Goal: Navigation & Orientation: Find specific page/section

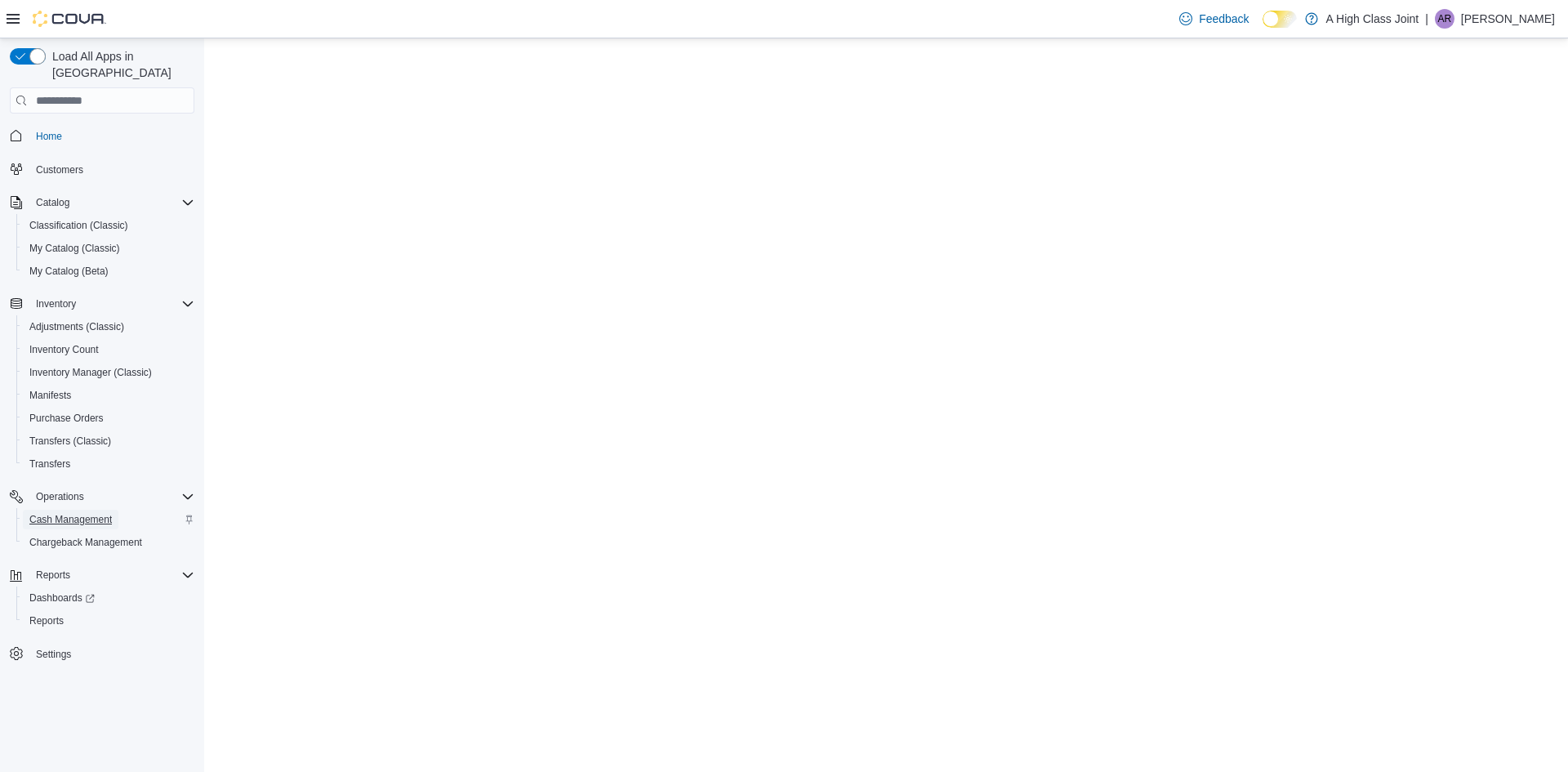
click at [86, 512] on span "Cash Management" at bounding box center [70, 519] width 82 height 13
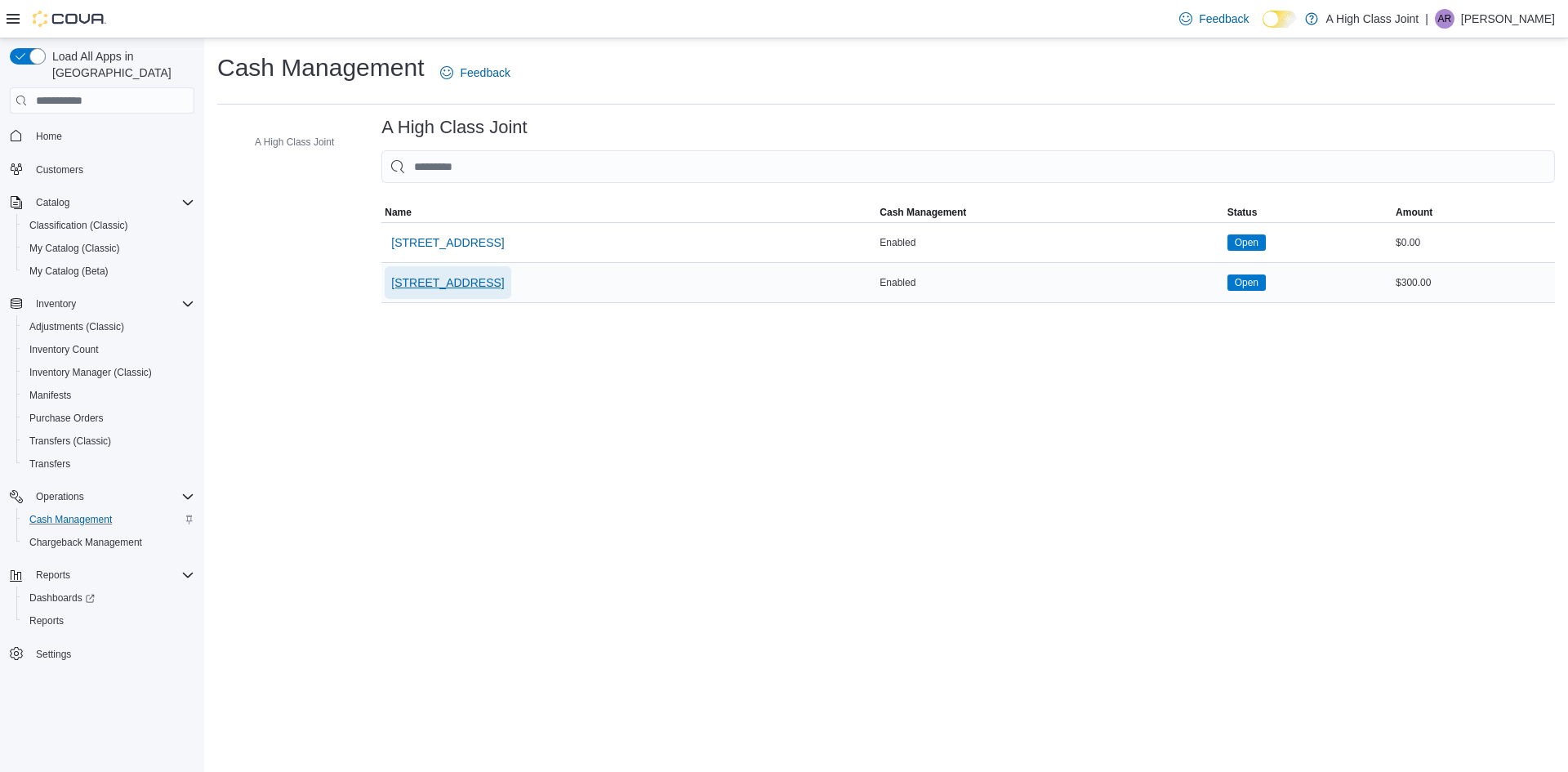
click at [445, 285] on span "[STREET_ADDRESS]" at bounding box center [447, 282] width 112 height 16
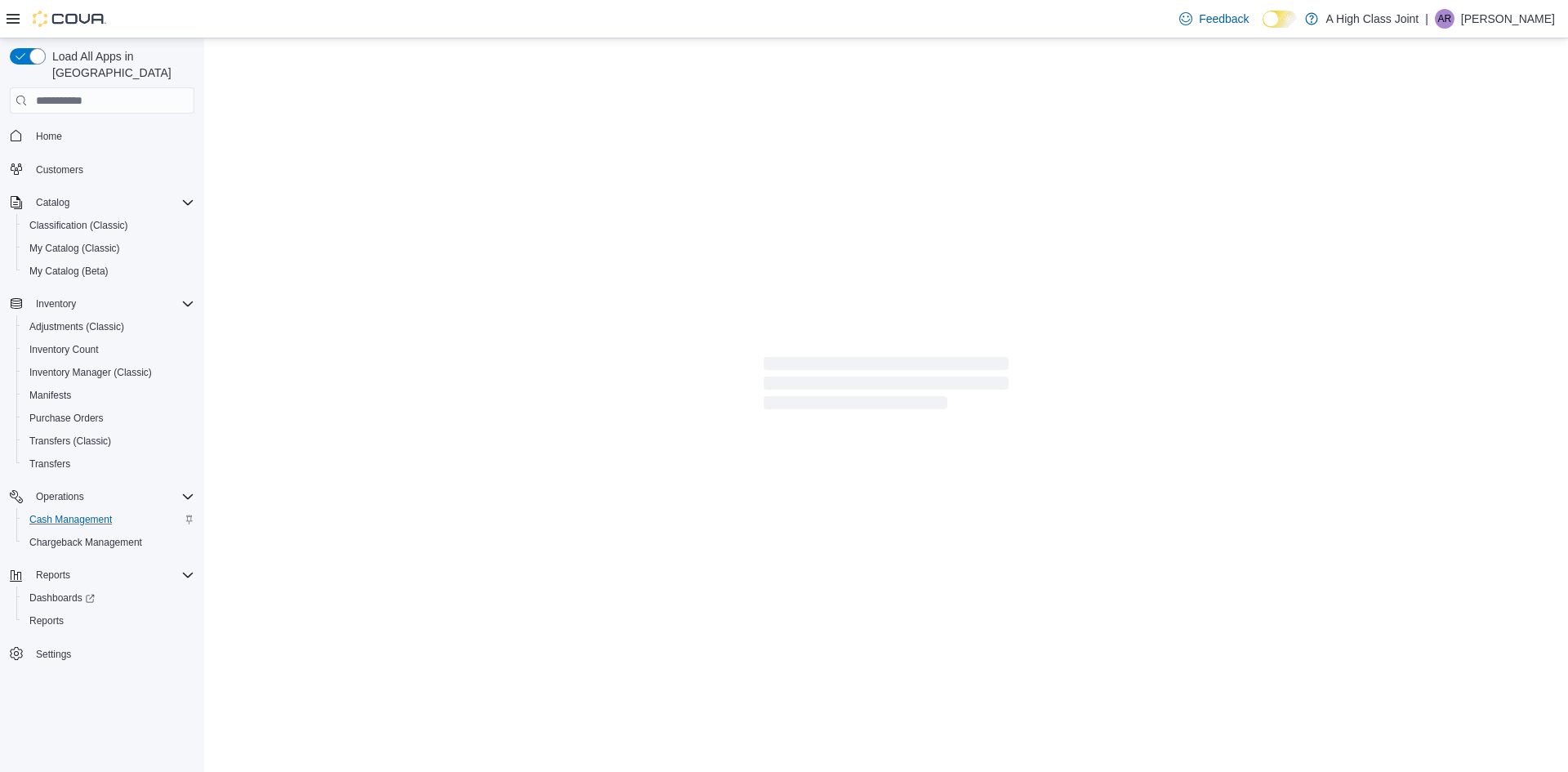
click at [445, 285] on div at bounding box center [885, 386] width 1364 height 696
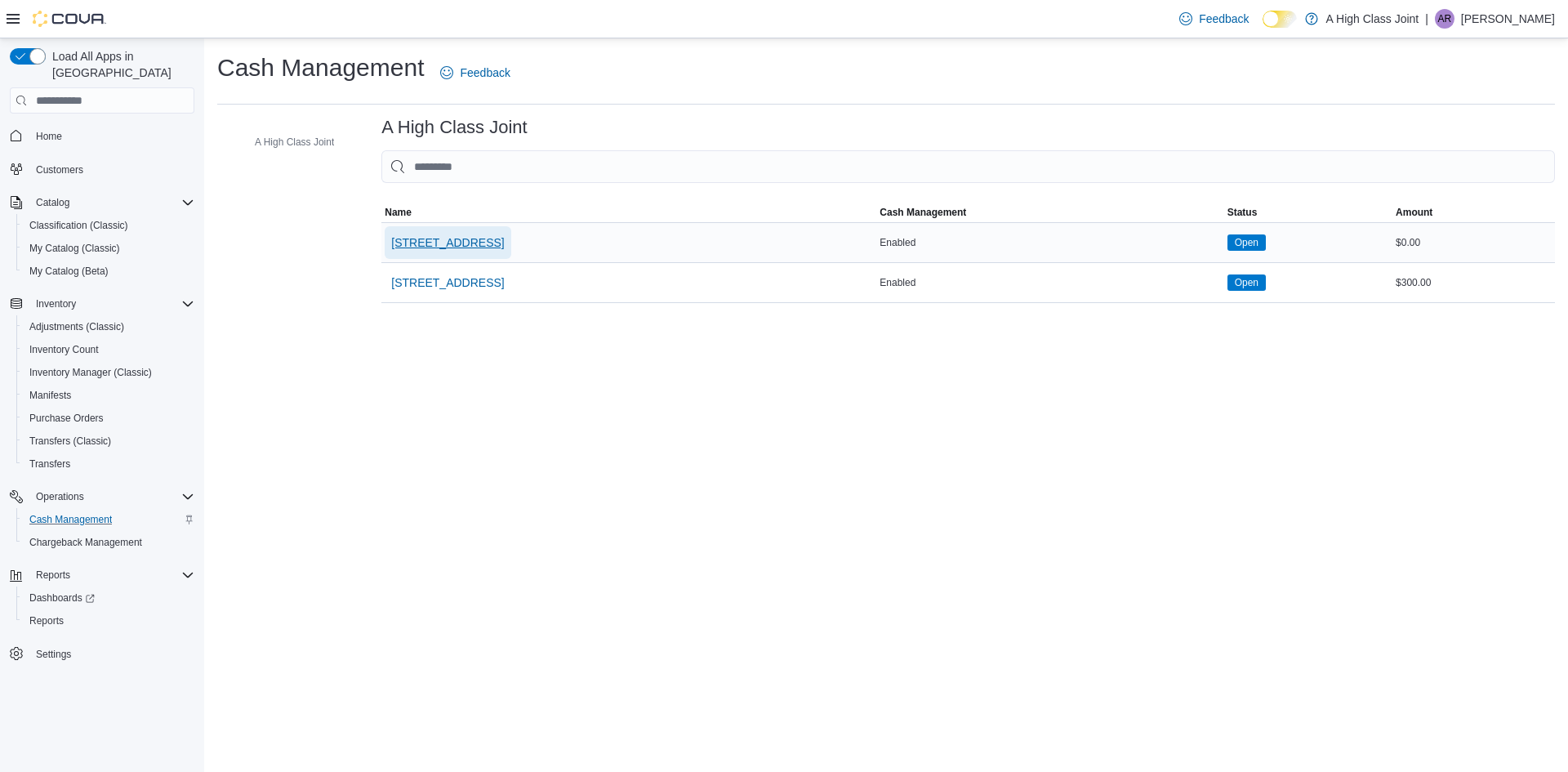
click at [445, 240] on span "[STREET_ADDRESS]" at bounding box center [447, 242] width 112 height 16
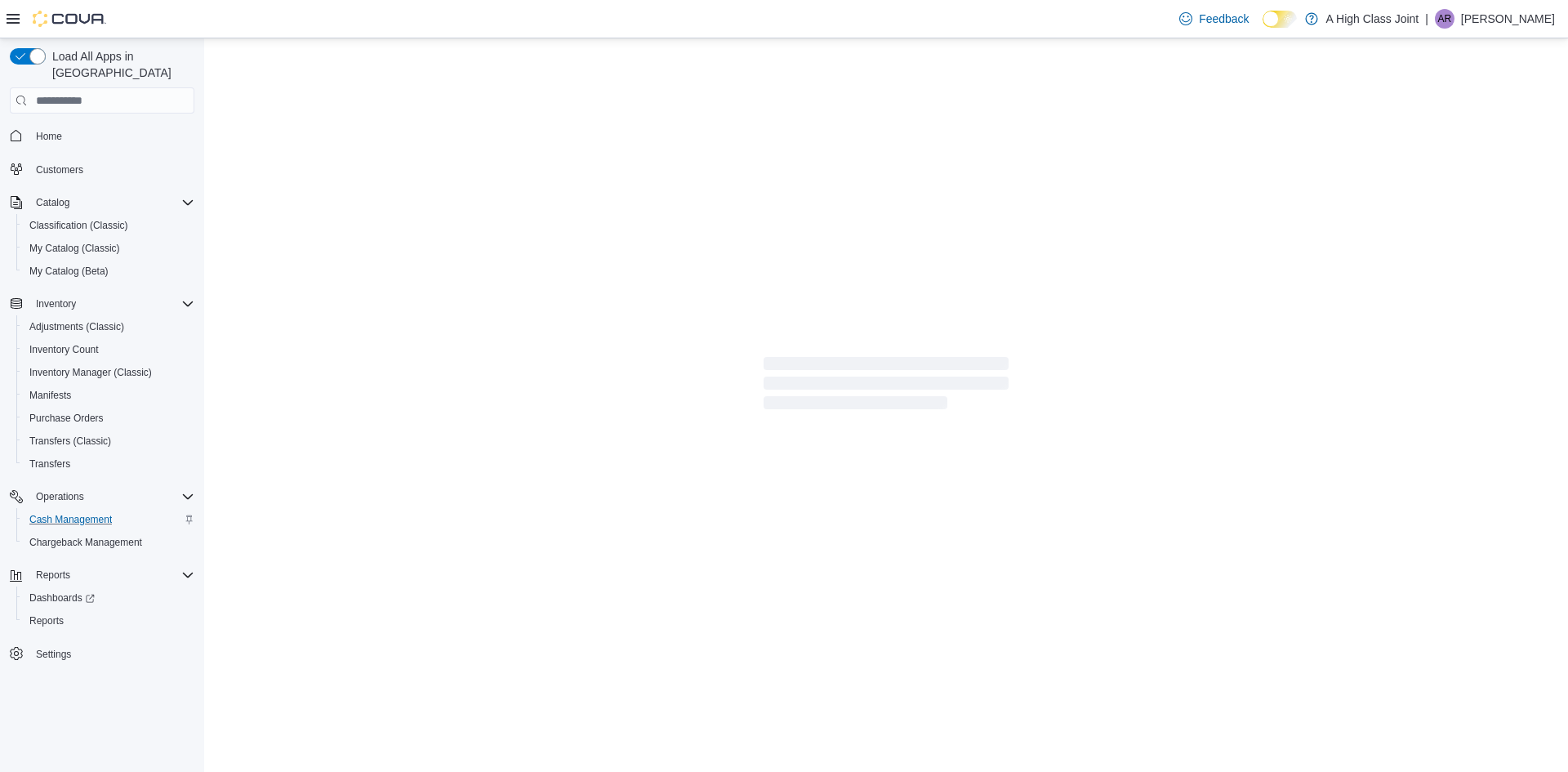
click at [445, 240] on div at bounding box center [885, 386] width 1364 height 696
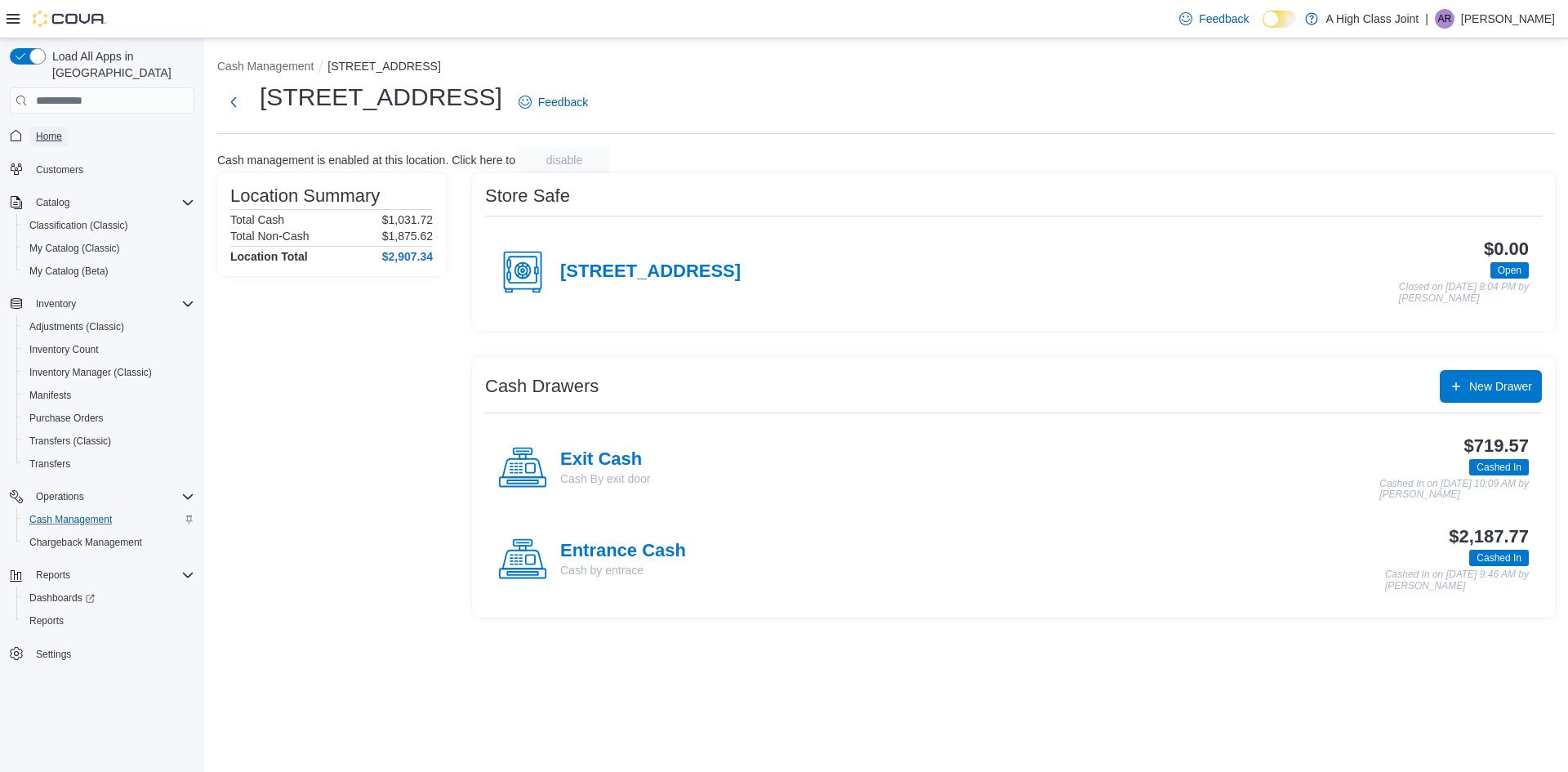
click at [66, 126] on link "Home" at bounding box center [49, 136] width 40 height 20
